Goal: Transaction & Acquisition: Purchase product/service

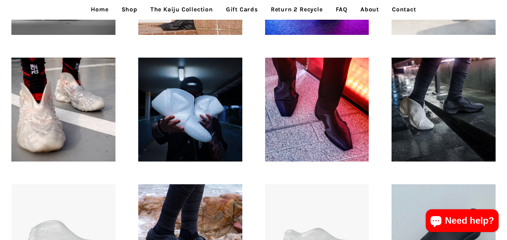
scroll to position [228, 0]
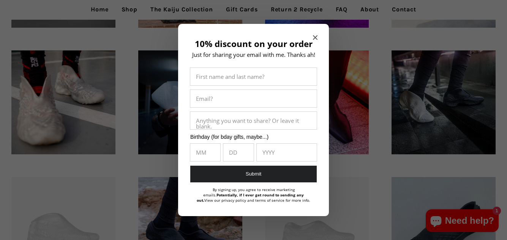
click at [313, 40] on h2 "10% discount on your order" at bounding box center [254, 44] width 128 height 10
click at [315, 36] on icon "Close modal" at bounding box center [315, 37] width 5 height 5
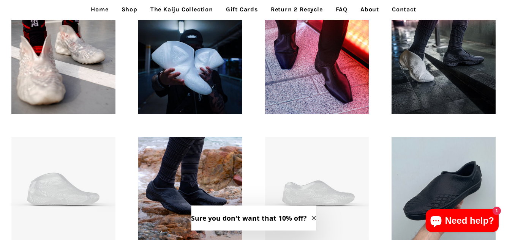
scroll to position [380, 0]
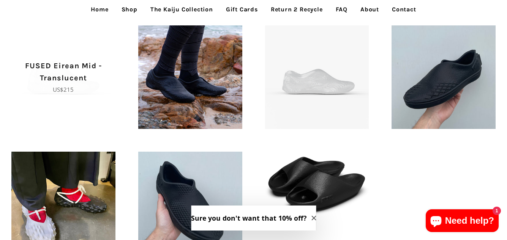
click at [101, 106] on span "FUSED Eirean Mid - Translucent Regular price US$215" at bounding box center [63, 77] width 104 height 104
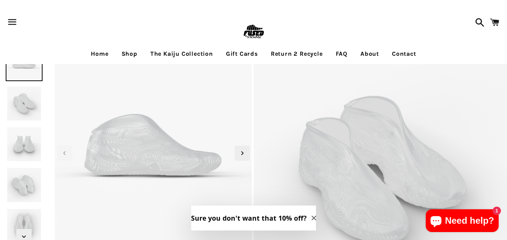
click at [26, 145] on img at bounding box center [24, 144] width 37 height 37
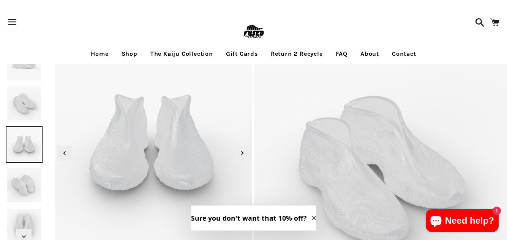
click at [36, 178] on img at bounding box center [24, 185] width 37 height 37
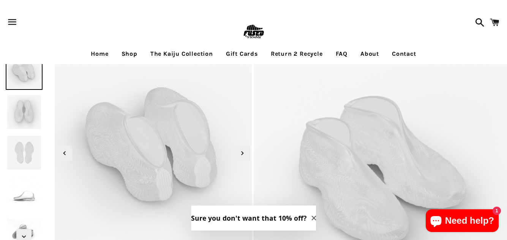
click at [22, 120] on img at bounding box center [24, 112] width 37 height 37
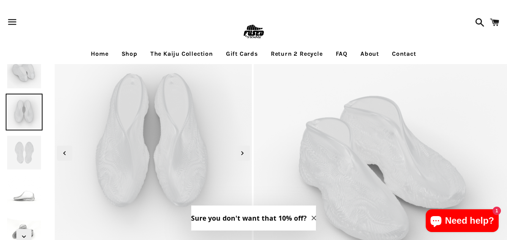
click at [27, 152] on img at bounding box center [24, 152] width 37 height 37
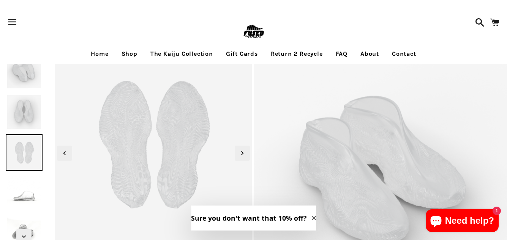
click at [33, 187] on img at bounding box center [24, 193] width 37 height 37
